Goal: Task Accomplishment & Management: Use online tool/utility

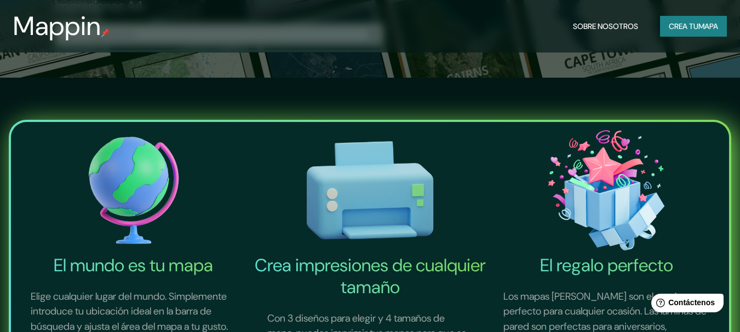
scroll to position [274, 0]
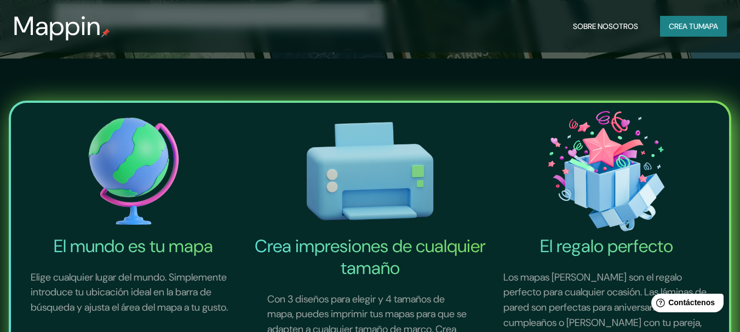
click at [128, 164] on img at bounding box center [134, 171] width 232 height 128
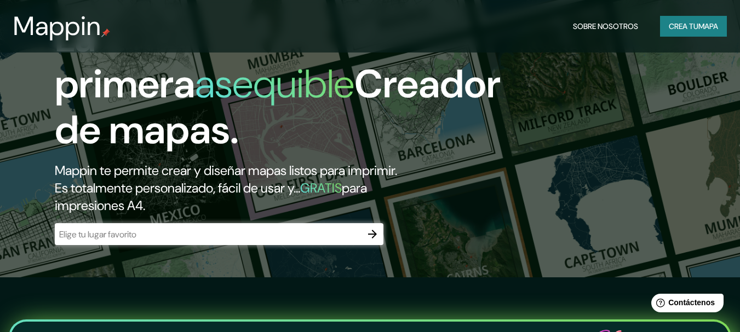
click at [196, 240] on input "text" at bounding box center [208, 234] width 307 height 13
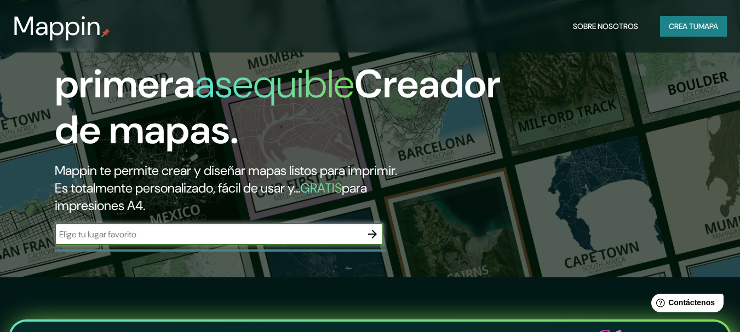
click at [205, 237] on input "text" at bounding box center [208, 234] width 307 height 13
click at [371, 227] on button "button" at bounding box center [372, 234] width 22 height 22
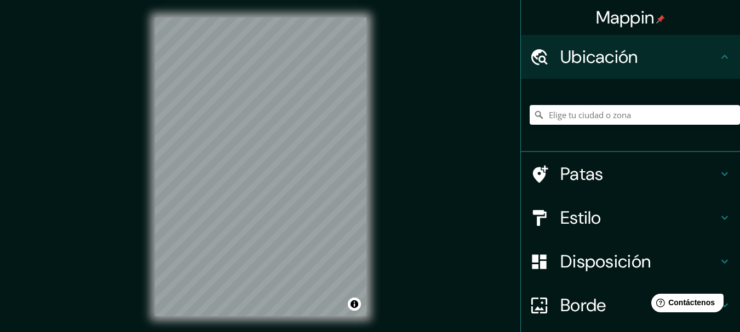
click at [377, 198] on div "© Mapbox © OpenStreetMap Improve this map" at bounding box center [260, 167] width 246 height 334
click at [398, 207] on div "Mappin Ubicación Patas Estilo Disposición Borde Elige un borde. Consejo : puede…" at bounding box center [370, 176] width 740 height 352
click at [372, 298] on div "© Mapbox © OpenStreetMap Improve this map" at bounding box center [260, 167] width 246 height 334
click at [604, 114] on input "Elige tu ciudad o zona" at bounding box center [634, 115] width 210 height 20
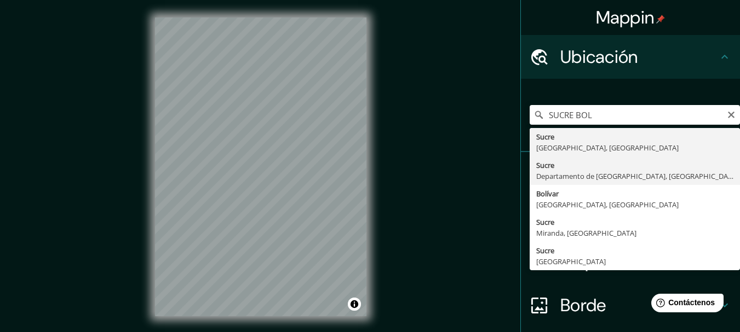
type input "[GEOGRAPHIC_DATA], Departamento de [GEOGRAPHIC_DATA], [GEOGRAPHIC_DATA]"
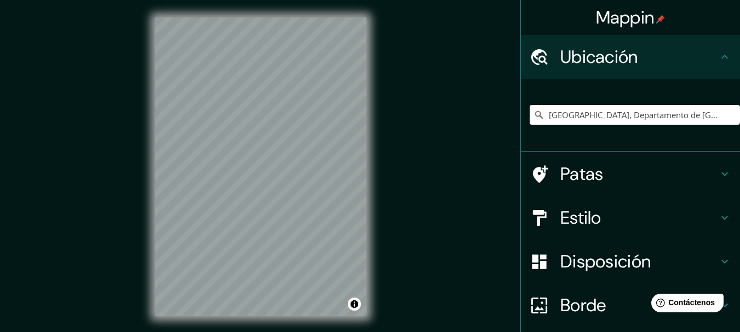
click at [141, 153] on div "© Mapbox © OpenStreetMap Improve this map" at bounding box center [260, 167] width 246 height 334
